Goal: Task Accomplishment & Management: Manage account settings

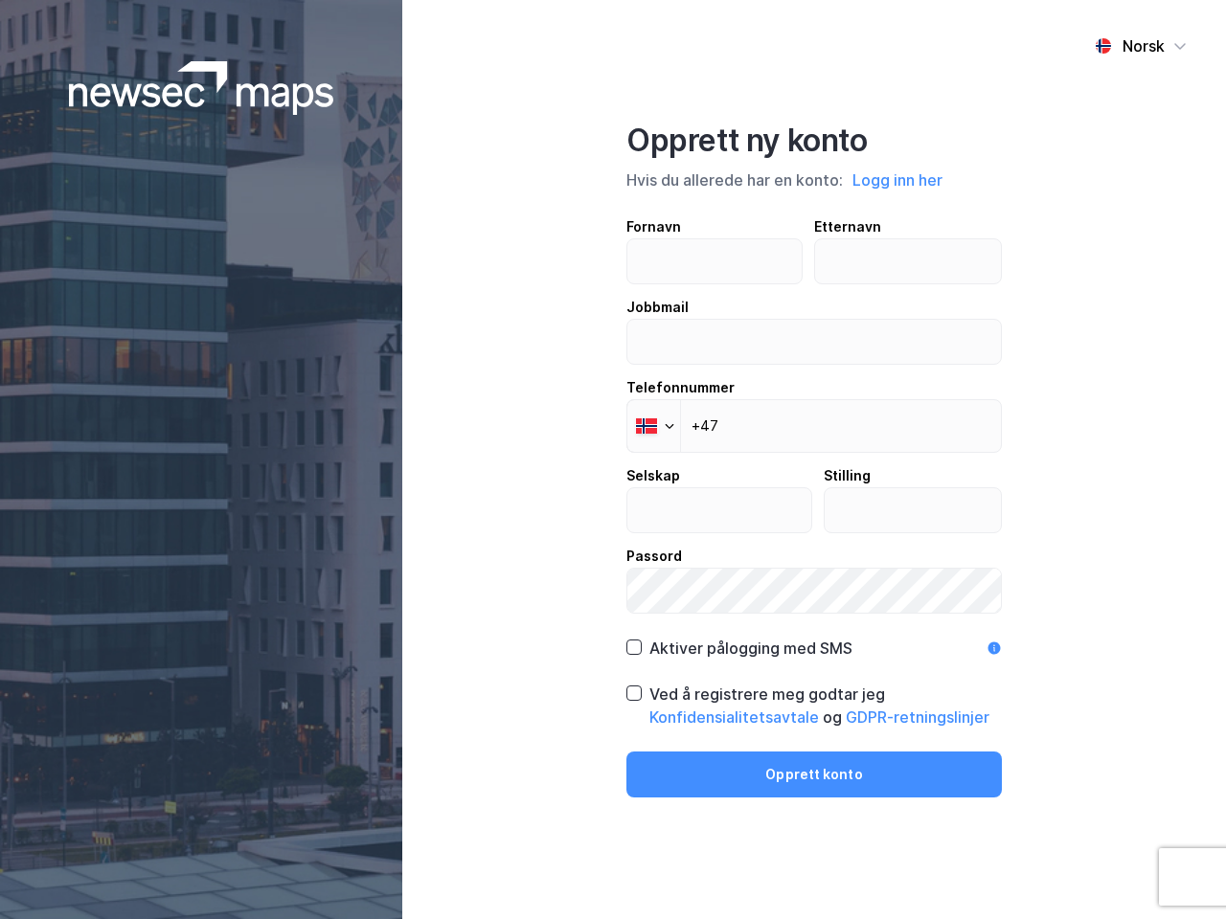
click at [613, 460] on div "Norsk Opprett ny konto Hvis du allerede har en konto: Logg inn her Fornavn Ette…" at bounding box center [814, 459] width 824 height 919
click at [201, 88] on img at bounding box center [201, 88] width 265 height 54
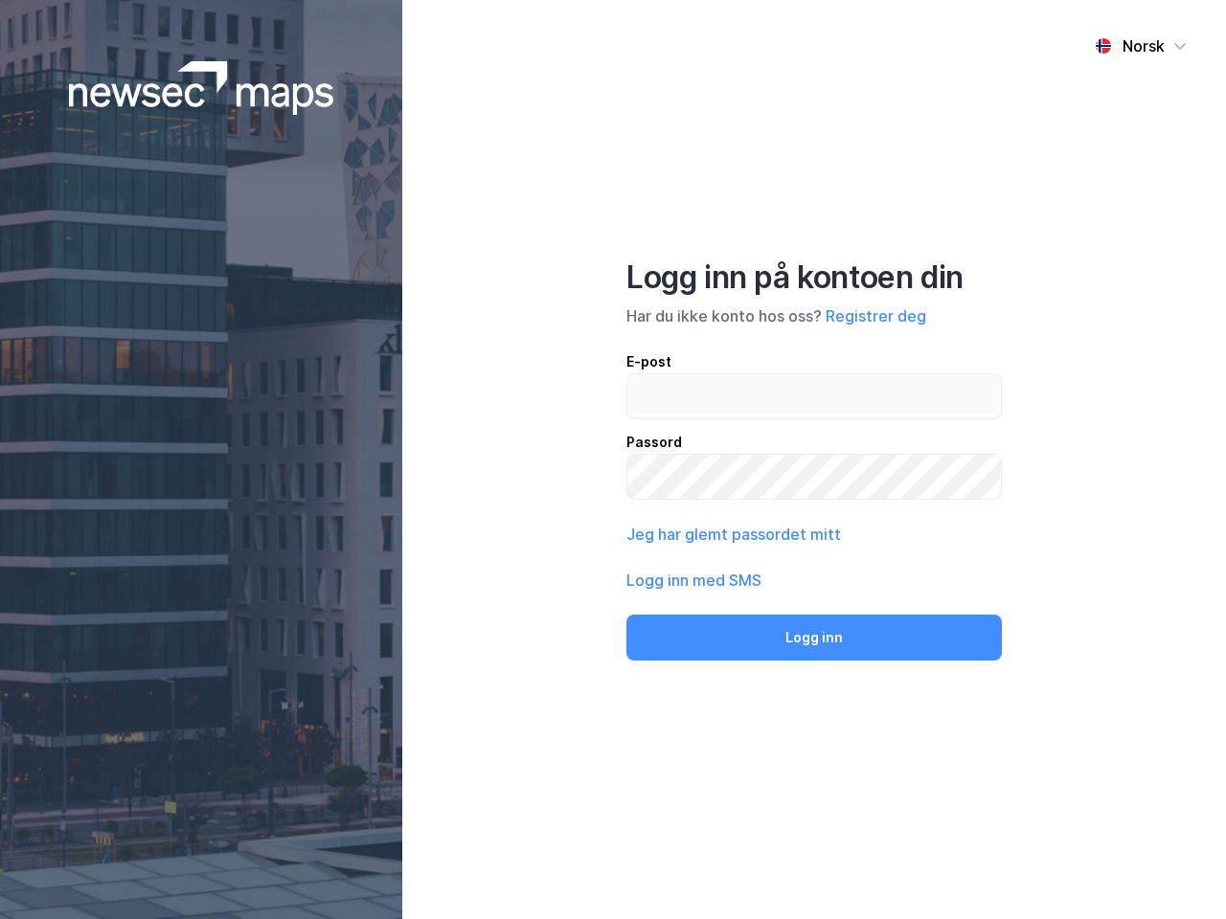
click at [1141, 46] on div "Norsk" at bounding box center [1143, 45] width 42 height 23
click at [898, 180] on div "Norsk Engelsk Norsk Logg inn på kontoen din Har du ikke konto hos oss? Registre…" at bounding box center [814, 459] width 824 height 919
click at [653, 426] on div "E-post Passord" at bounding box center [813, 425] width 375 height 149
click at [738, 648] on button "Logg inn" at bounding box center [813, 638] width 375 height 46
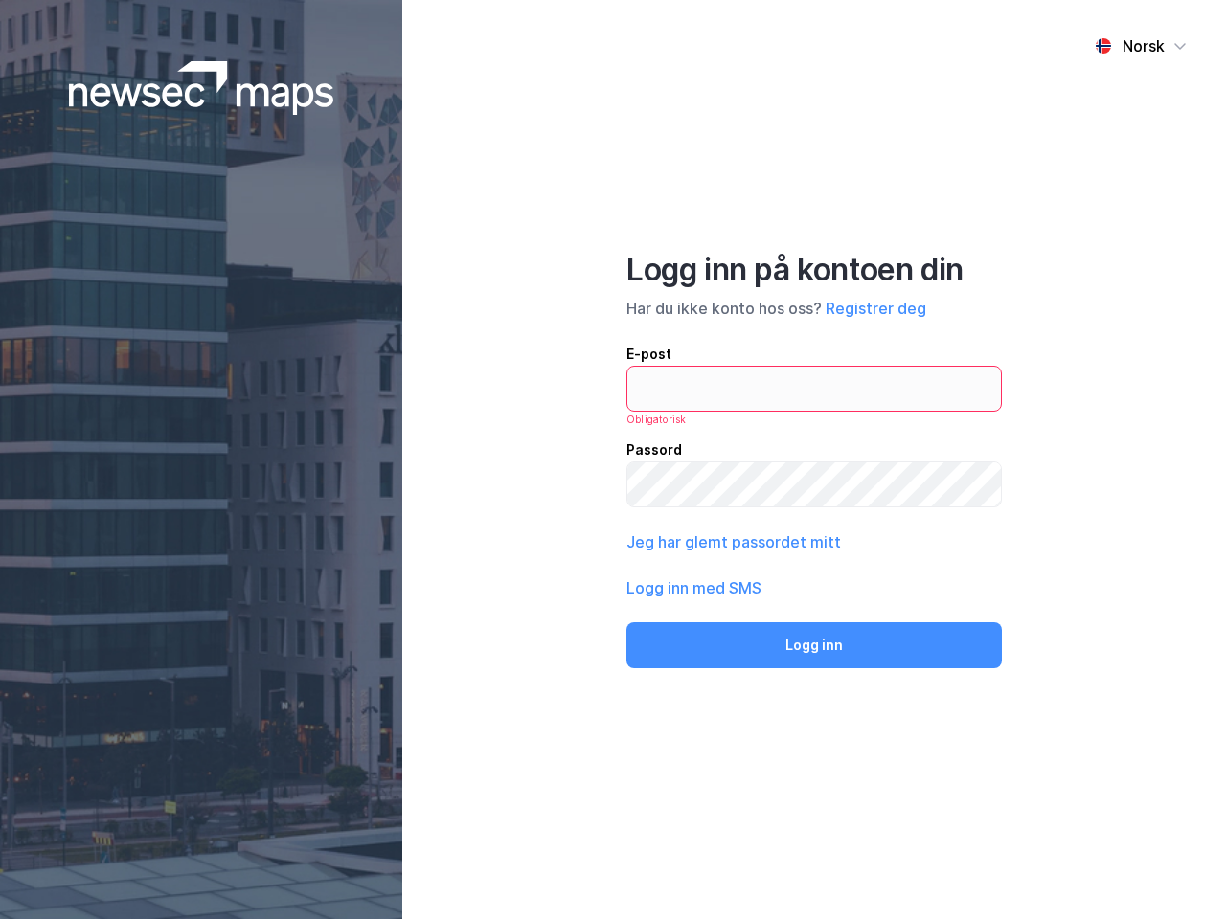
click at [814, 706] on div "Norsk Logg inn på kontoen din Har du ikke konto hos oss? Registrer deg E-post O…" at bounding box center [814, 459] width 824 height 919
click at [814, 775] on div "Norsk Logg inn på kontoen din Har du ikke konto hos oss? Registrer deg E-post O…" at bounding box center [814, 459] width 824 height 919
